Goal: Task Accomplishment & Management: Complete application form

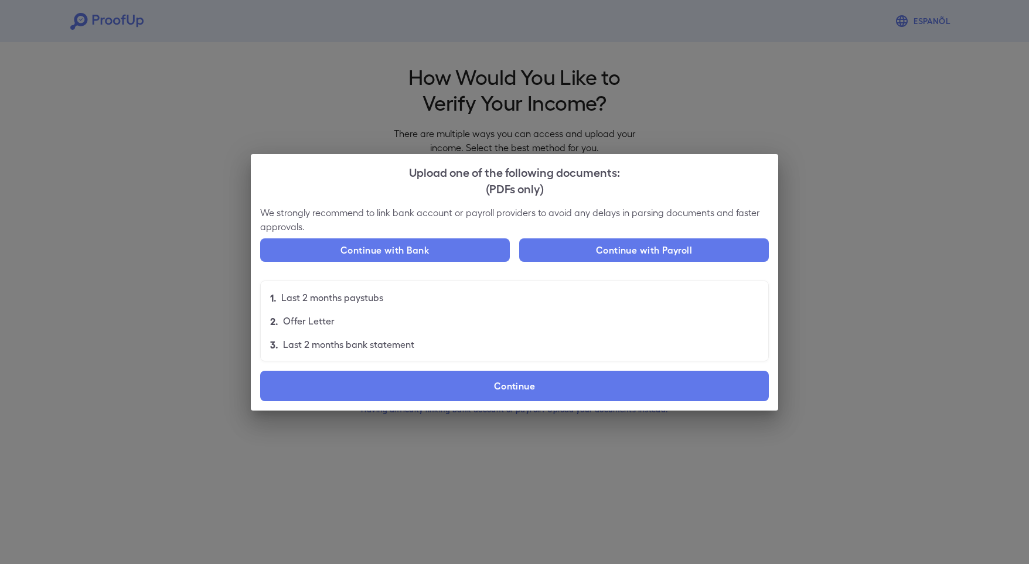
click at [354, 94] on div "Upload one of the following documents: (PDFs only) We strongly recommend to lin…" at bounding box center [514, 282] width 1029 height 564
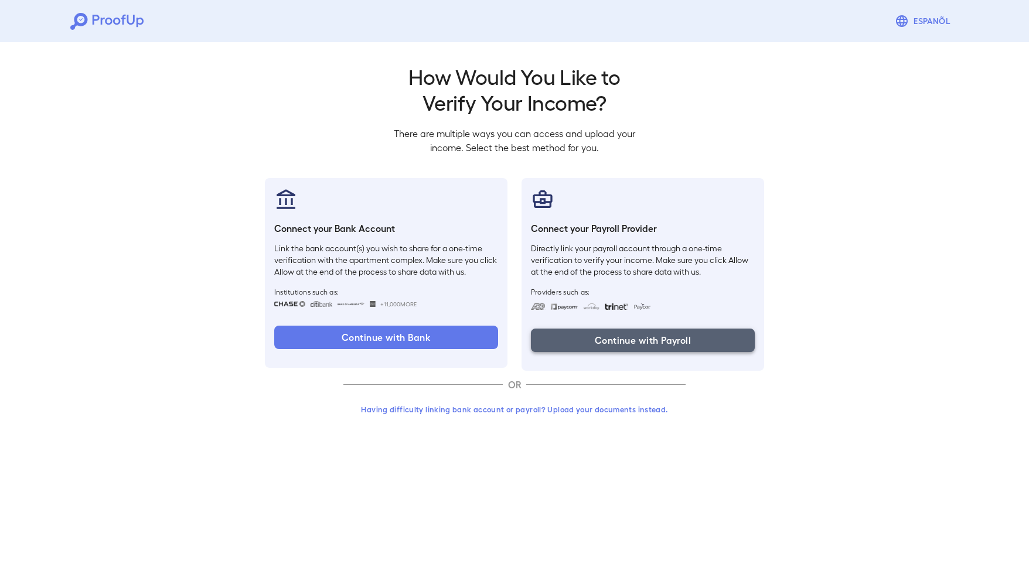
click at [632, 336] on button "Continue with Payroll" at bounding box center [643, 340] width 224 height 23
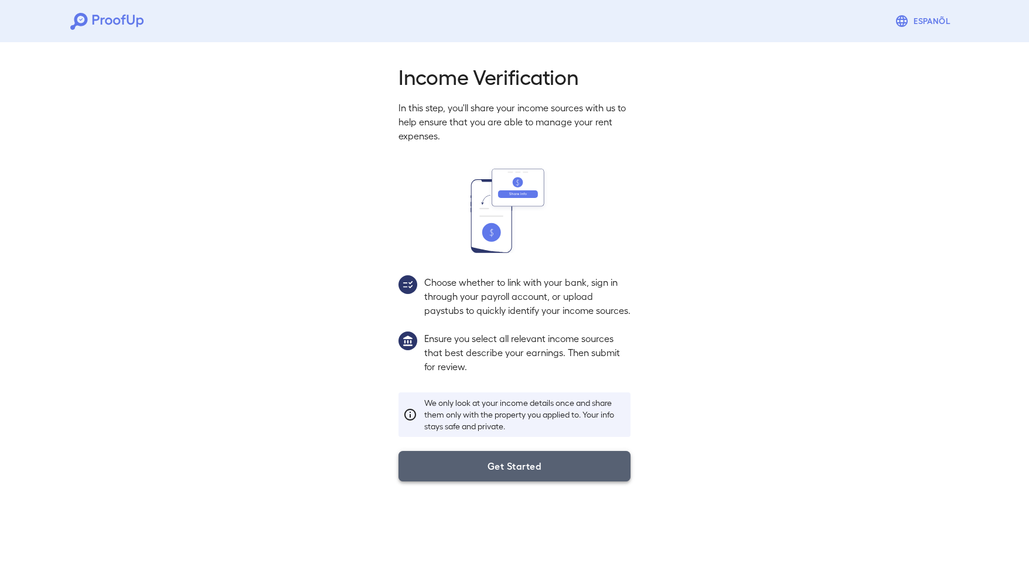
click at [489, 482] on button "Get Started" at bounding box center [515, 466] width 232 height 30
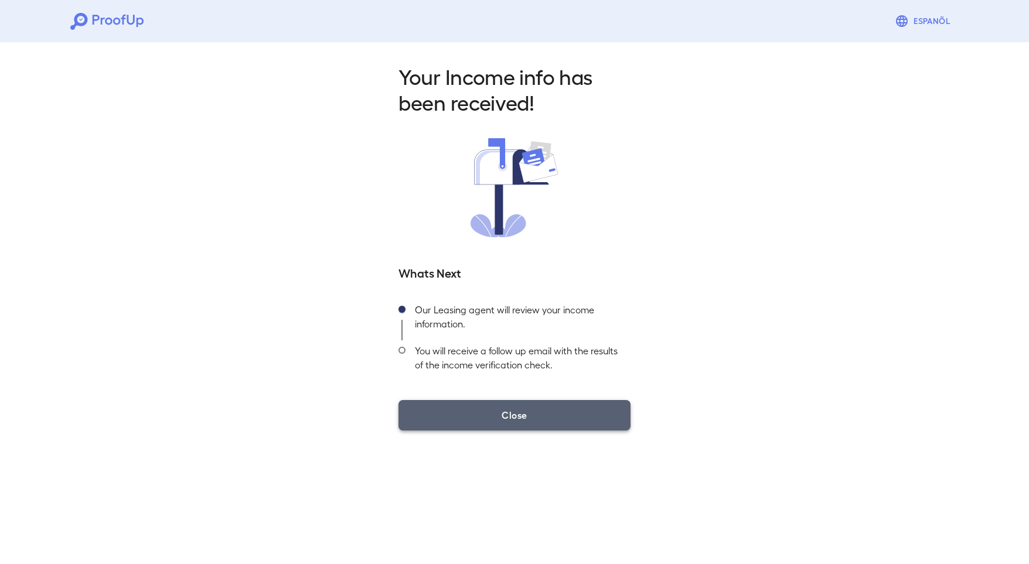
click at [519, 424] on button "Close" at bounding box center [515, 415] width 232 height 30
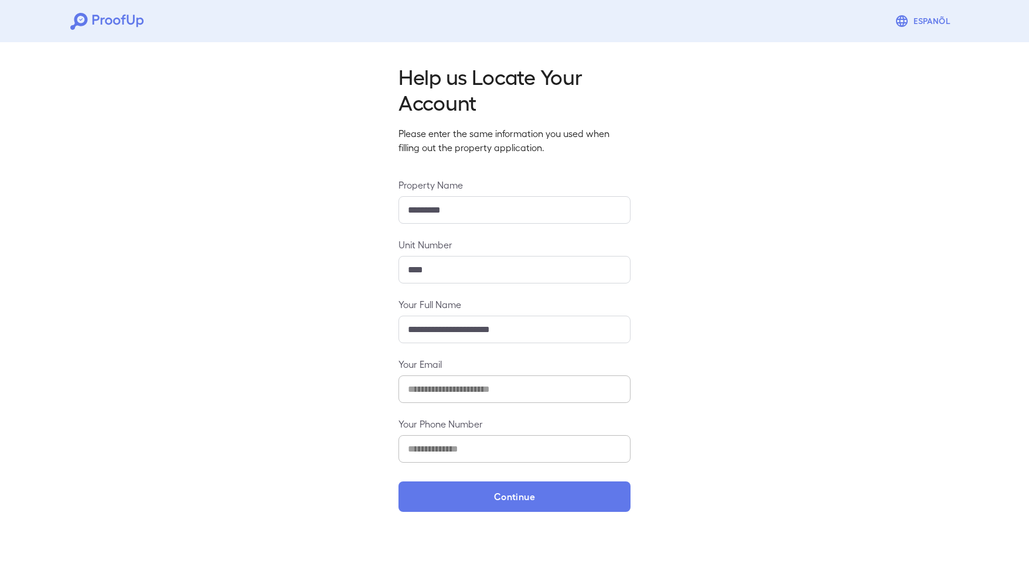
click at [478, 329] on input "**********" at bounding box center [515, 330] width 232 height 28
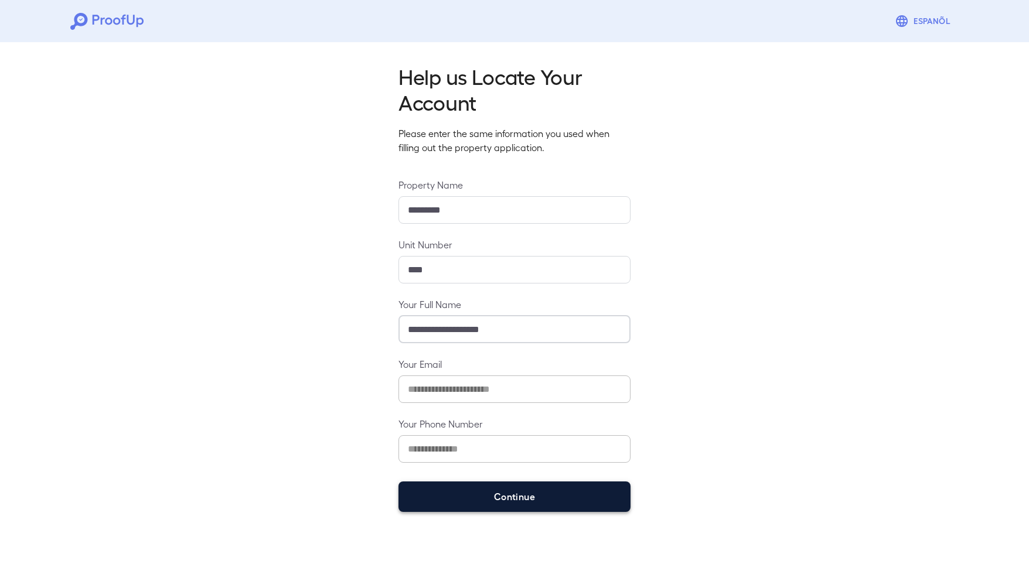
type input "**********"
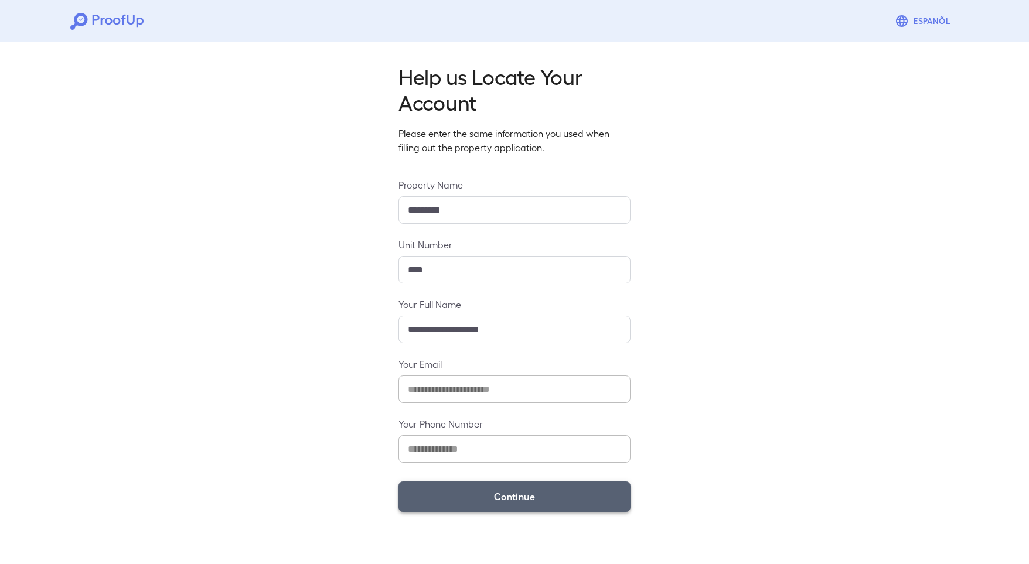
click at [514, 501] on button "Continue" at bounding box center [515, 497] width 232 height 30
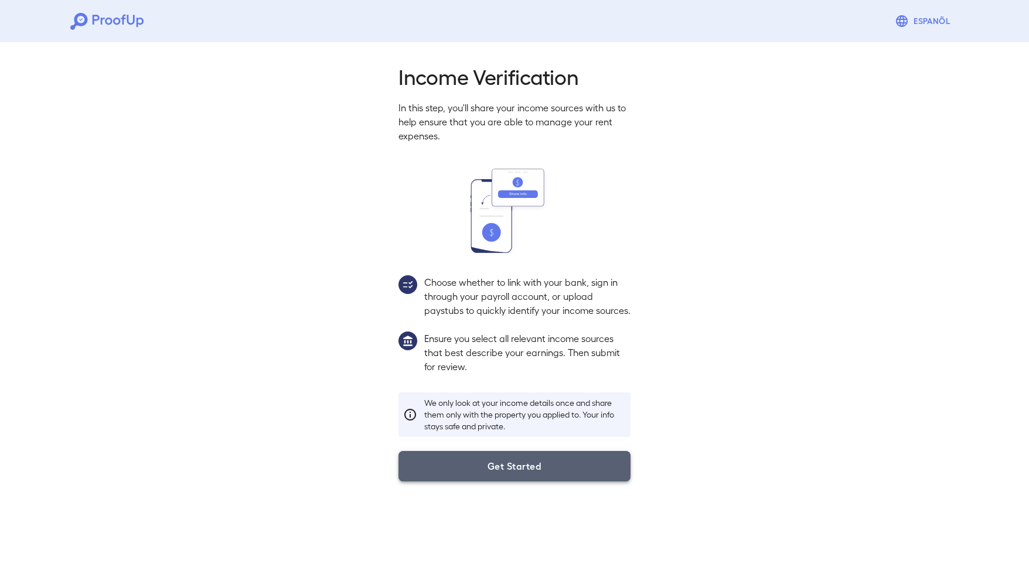
click at [520, 482] on button "Get Started" at bounding box center [515, 466] width 232 height 30
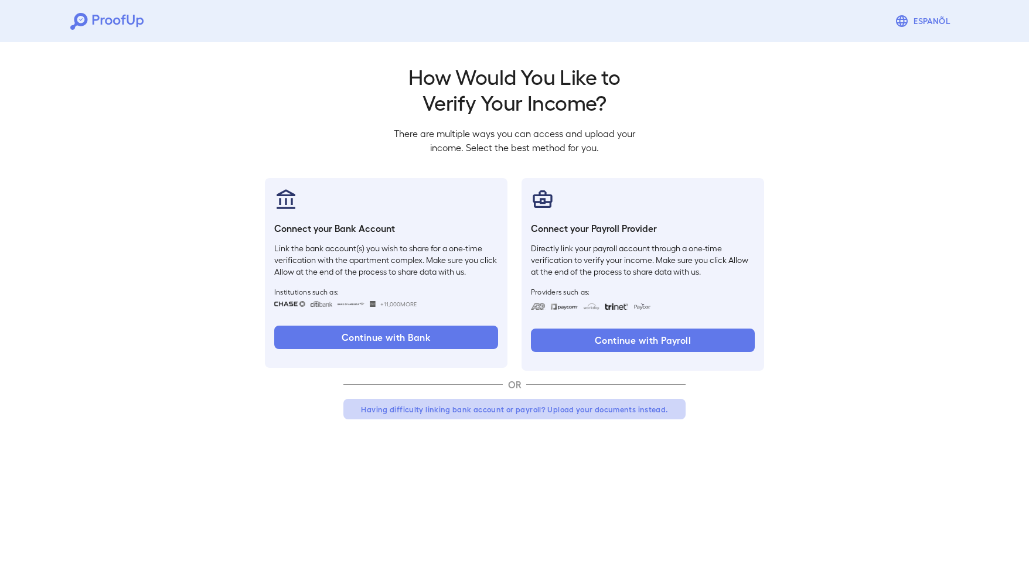
click at [537, 411] on button "Having difficulty linking bank account or payroll? Upload your documents instea…" at bounding box center [514, 409] width 342 height 21
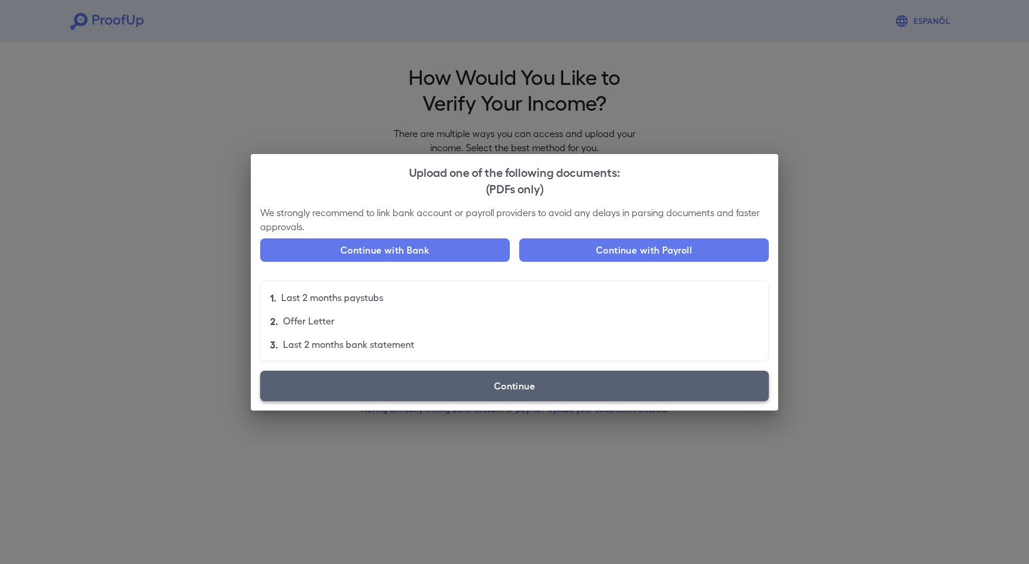
click at [434, 386] on label "Continue" at bounding box center [514, 386] width 509 height 30
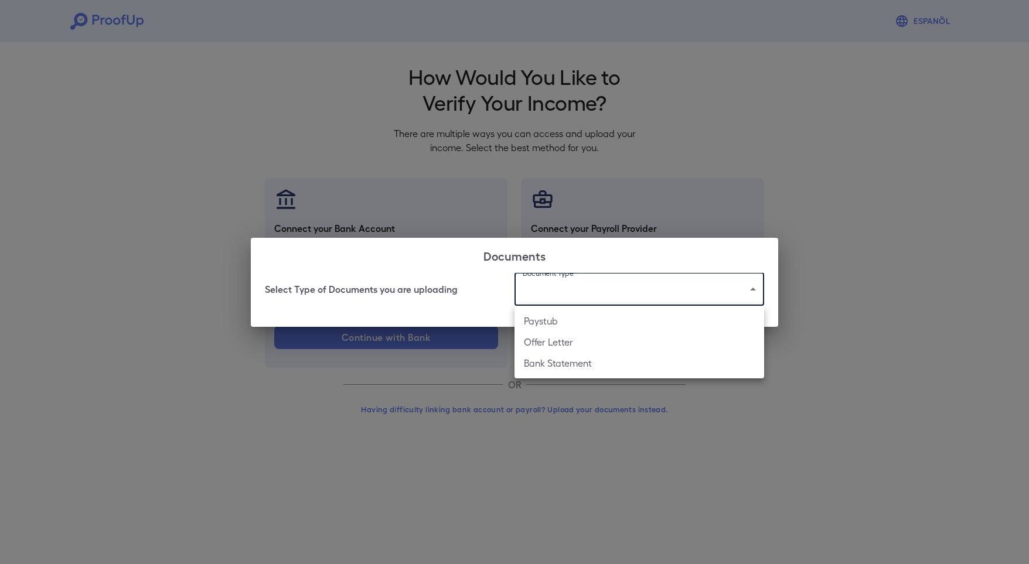
click at [586, 294] on body "Espanõl Go back How Would You Like to Verify Your Income? There are multiple wa…" at bounding box center [514, 224] width 1029 height 448
click at [586, 320] on li "Paystub" at bounding box center [640, 321] width 250 height 21
type input "*******"
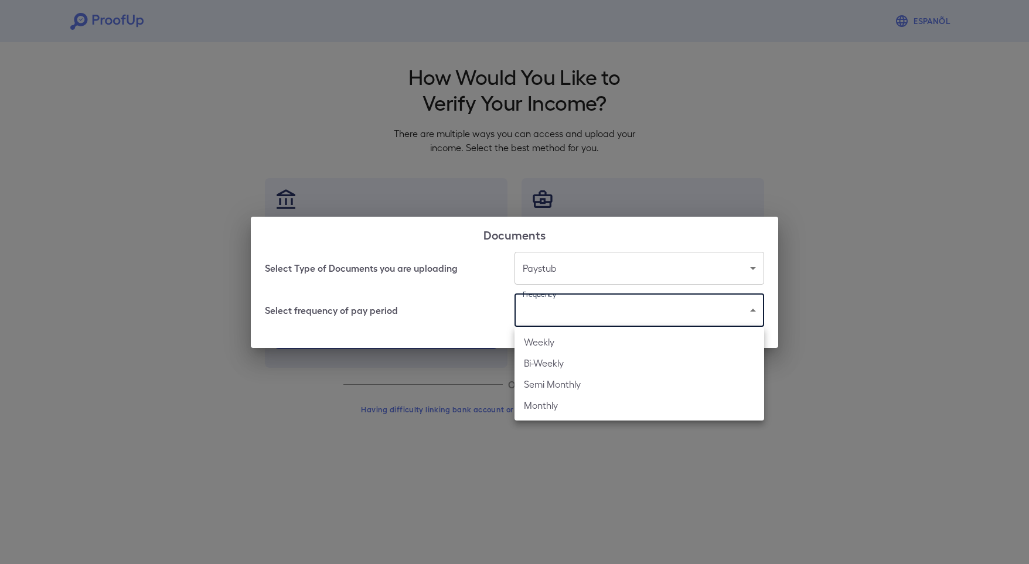
click at [586, 320] on body "Espanõl Go back How Would You Like to Verify Your Income? There are multiple wa…" at bounding box center [514, 224] width 1029 height 448
click at [586, 366] on li "Bi-Weekly" at bounding box center [640, 363] width 250 height 21
type input "*********"
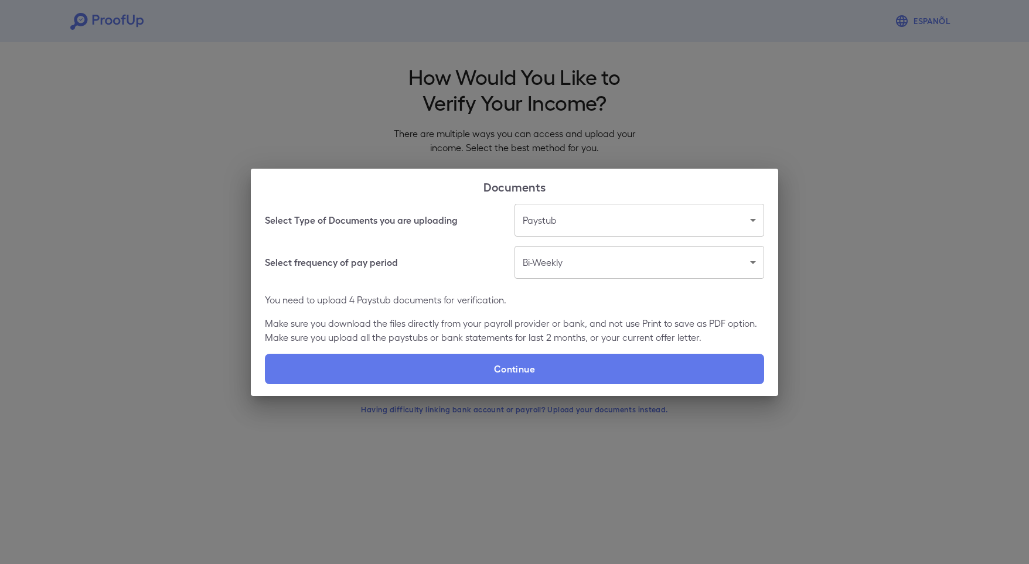
click at [405, 319] on p "Make sure you download the files directly from your payroll provider or bank, a…" at bounding box center [514, 331] width 499 height 28
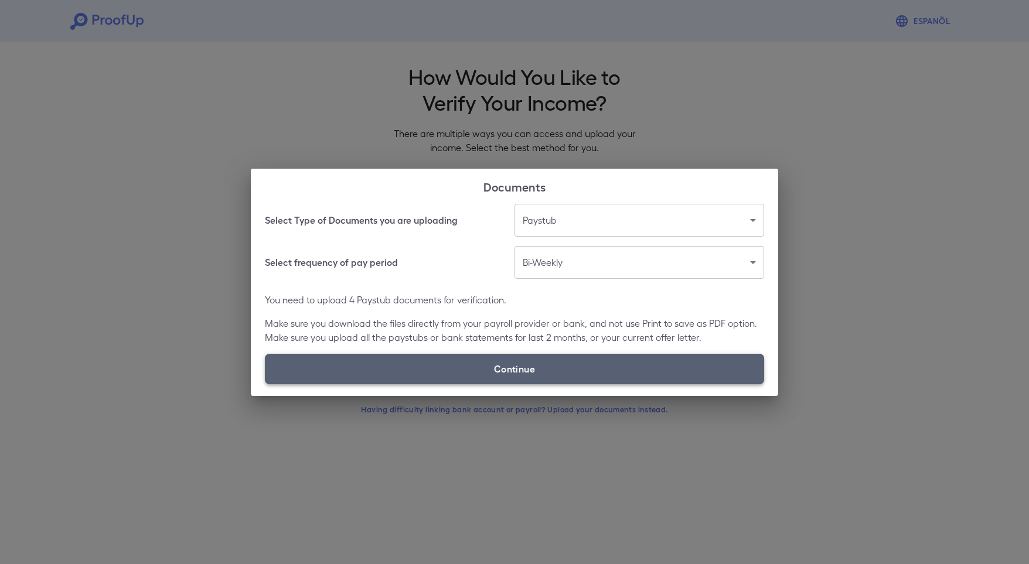
click at [413, 365] on label "Continue" at bounding box center [514, 369] width 499 height 30
click at [266, 384] on input "Continue" at bounding box center [265, 384] width 1 height 1
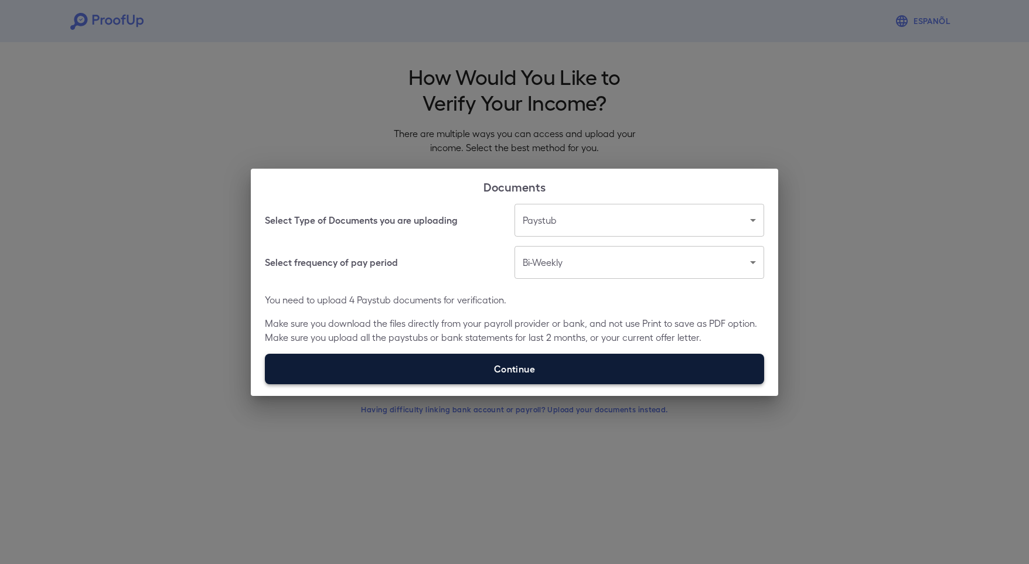
type input "**********"
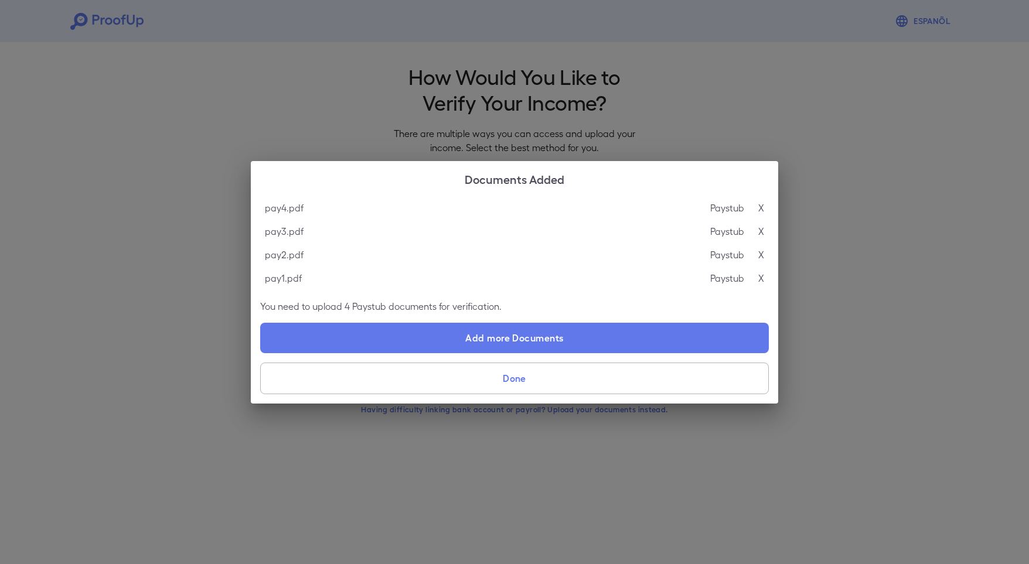
click at [394, 249] on div "pay2.pdf Paystub X" at bounding box center [514, 254] width 509 height 23
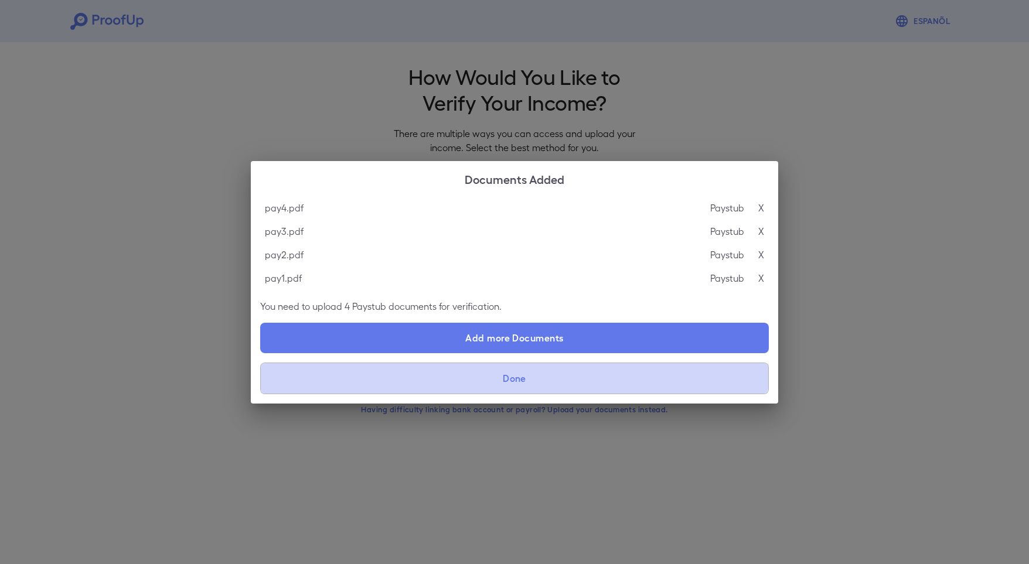
click at [488, 382] on button "Done" at bounding box center [514, 379] width 509 height 32
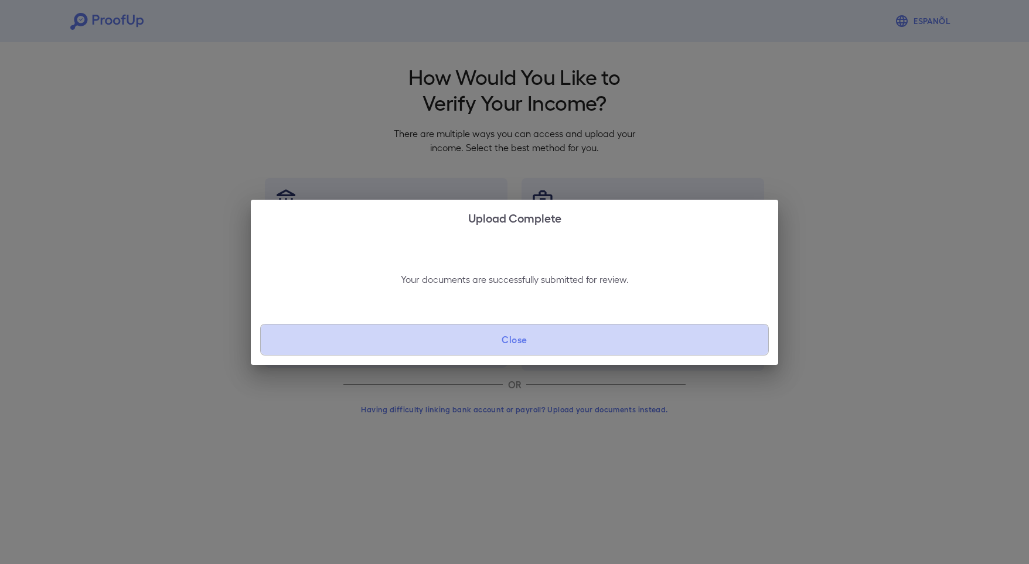
click at [512, 346] on button "Close" at bounding box center [514, 340] width 509 height 32
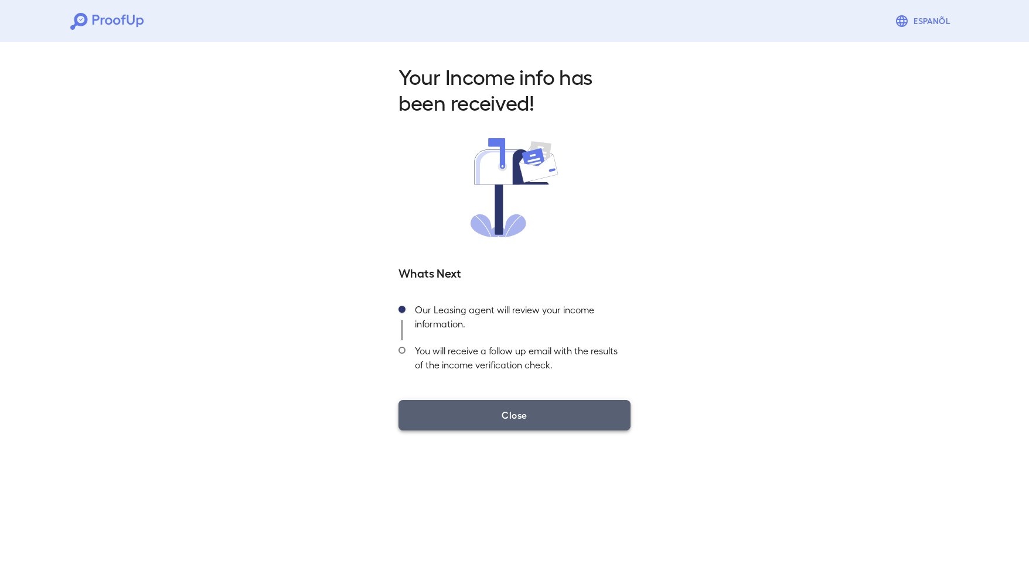
click at [482, 411] on button "Close" at bounding box center [515, 415] width 232 height 30
click at [506, 410] on button "Close" at bounding box center [515, 415] width 232 height 30
click at [477, 411] on button "Close" at bounding box center [515, 415] width 232 height 30
